Goal: Navigation & Orientation: Find specific page/section

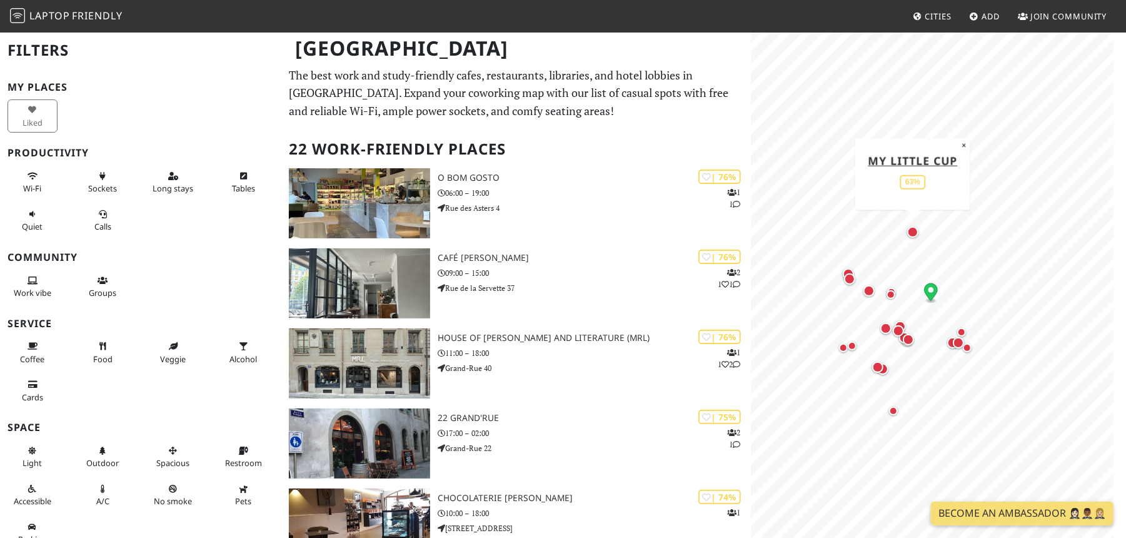
click at [913, 231] on div "Map marker" at bounding box center [912, 231] width 11 height 11
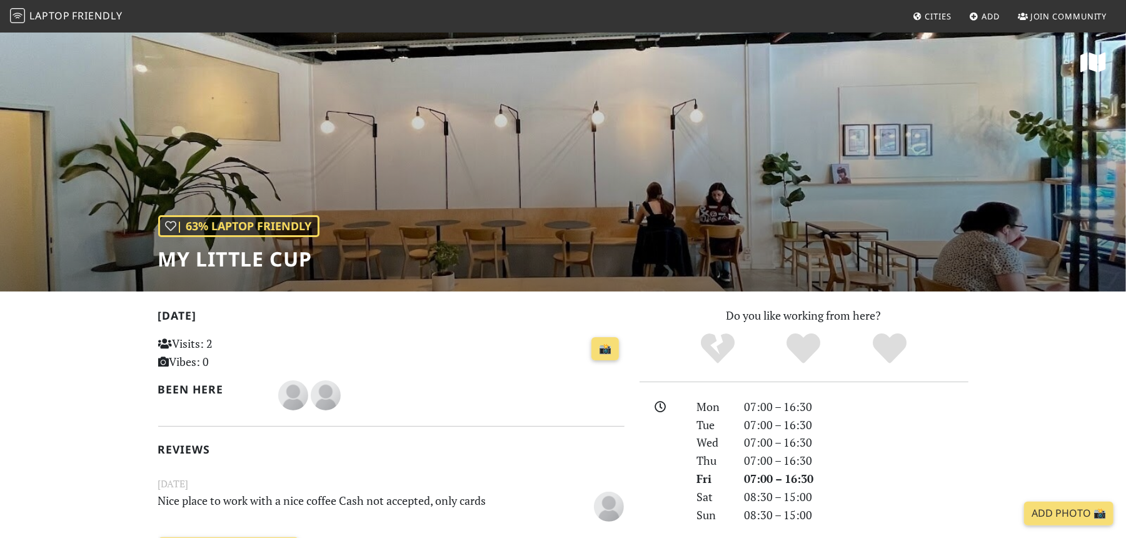
click at [45, 18] on span "Laptop" at bounding box center [49, 16] width 41 height 14
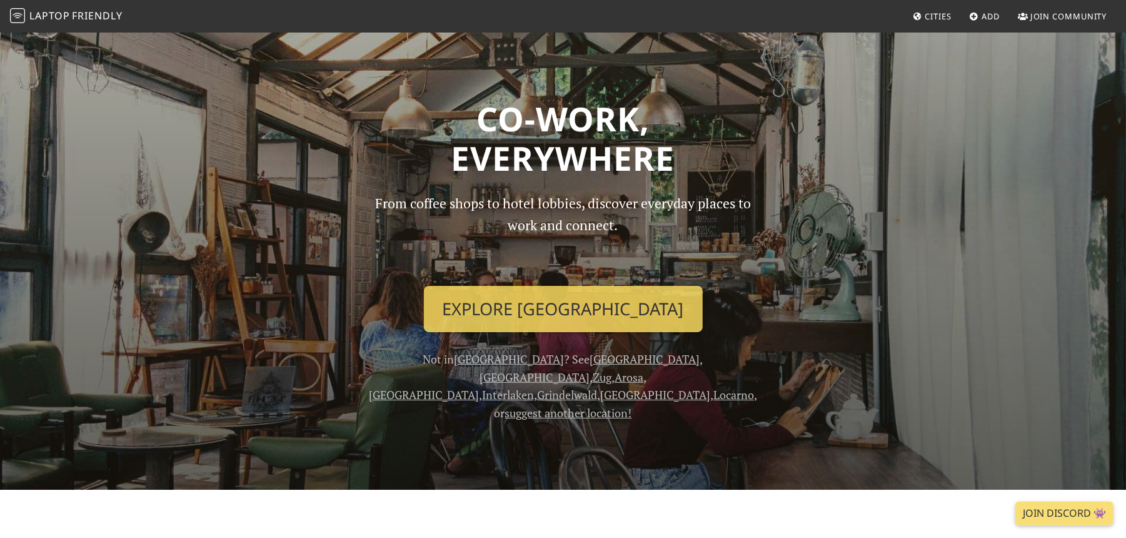
click at [951, 19] on span "Cities" at bounding box center [939, 16] width 26 height 11
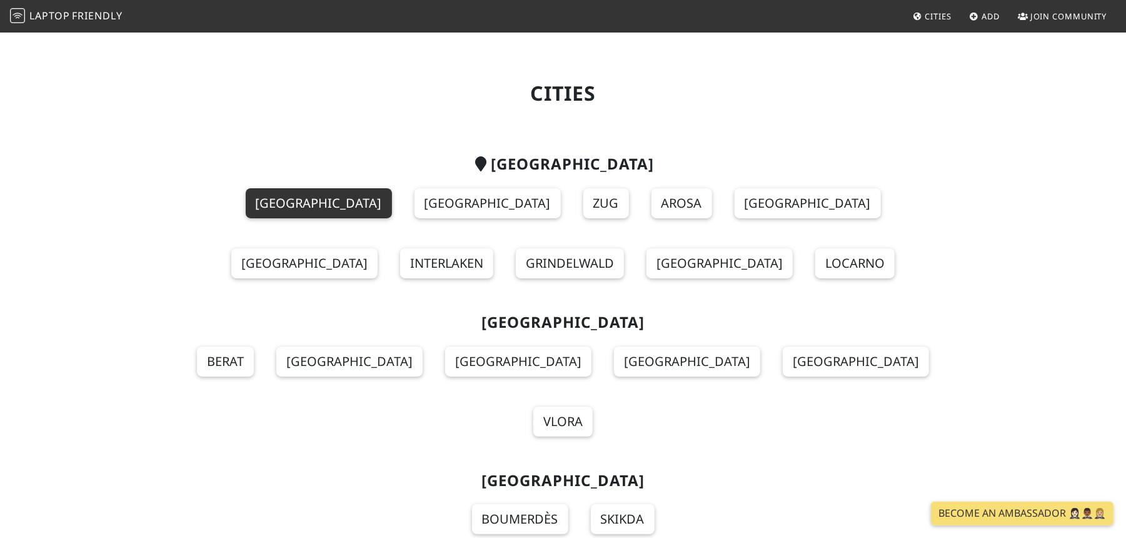
click at [246, 194] on link "[GEOGRAPHIC_DATA]" at bounding box center [319, 203] width 146 height 30
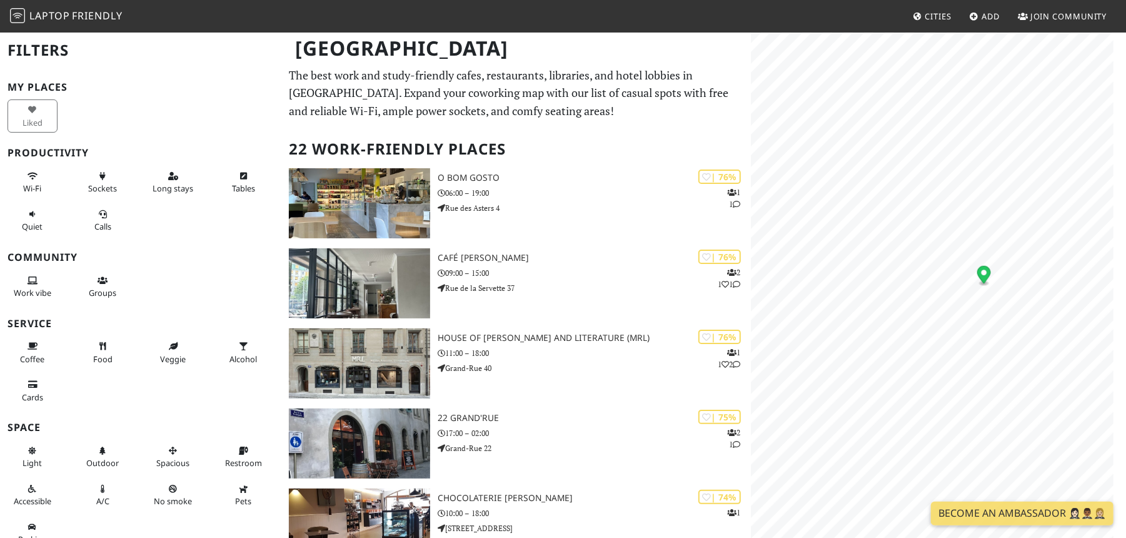
scroll to position [30, 0]
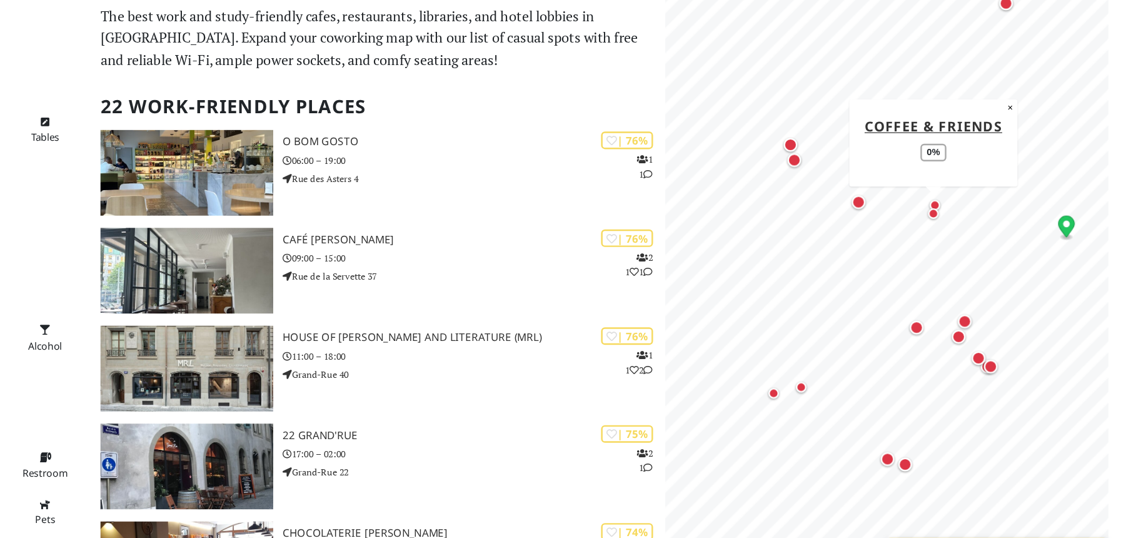
click at [972, 235] on div "Map marker" at bounding box center [970, 236] width 9 height 9
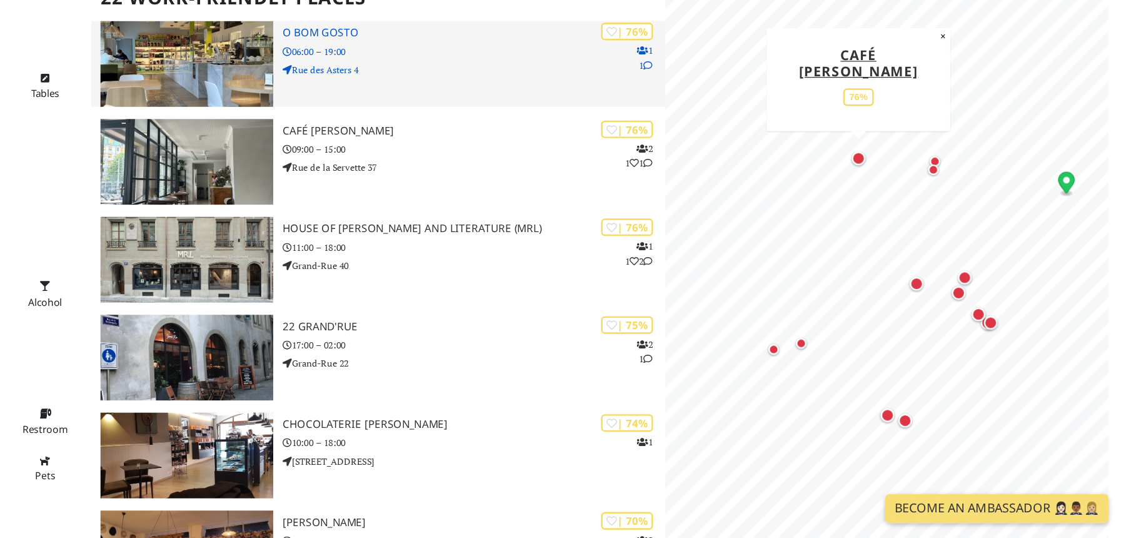
scroll to position [53, 0]
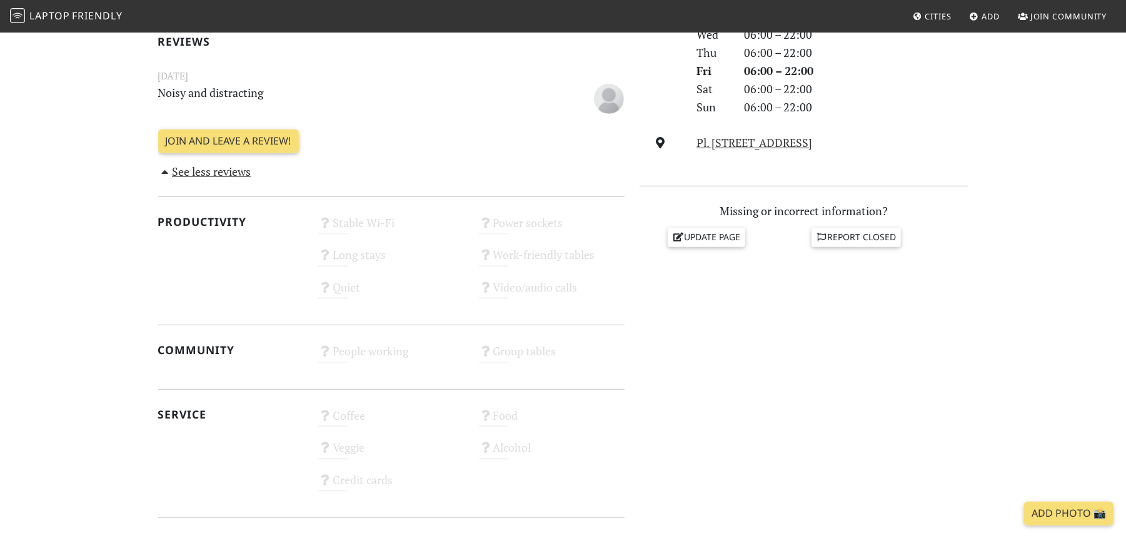
scroll to position [435, 0]
